Goal: Task Accomplishment & Management: Manage account settings

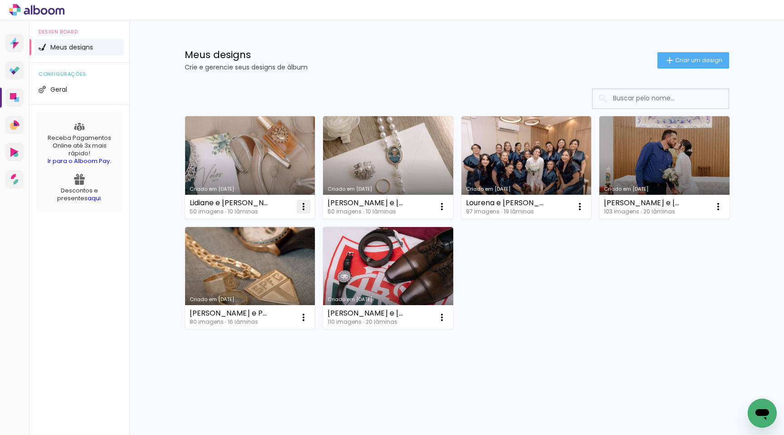
click at [302, 204] on iron-icon at bounding box center [303, 206] width 11 height 11
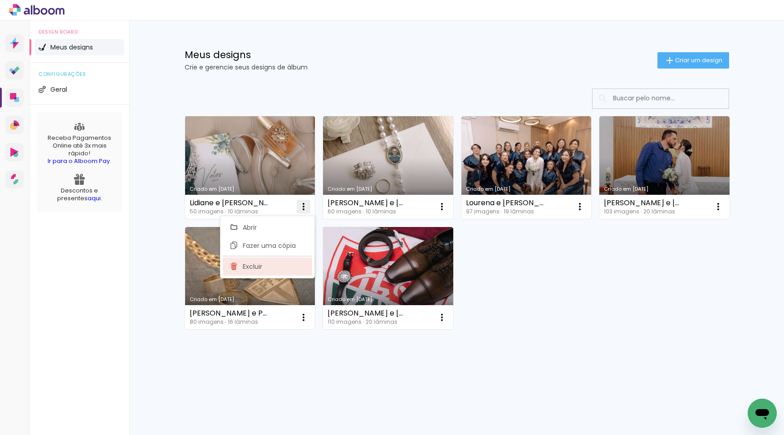
click at [293, 269] on paper-item "Excluir" at bounding box center [267, 266] width 89 height 18
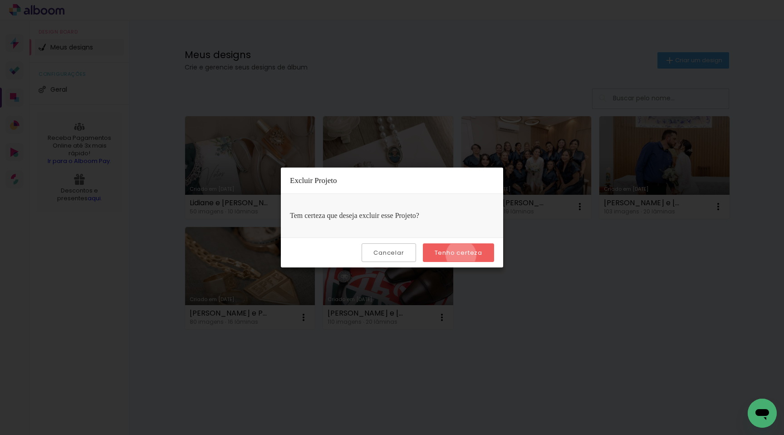
click at [0, 0] on slot "Tenho certeza" at bounding box center [0, 0] width 0 height 0
